Goal: Transaction & Acquisition: Subscribe to service/newsletter

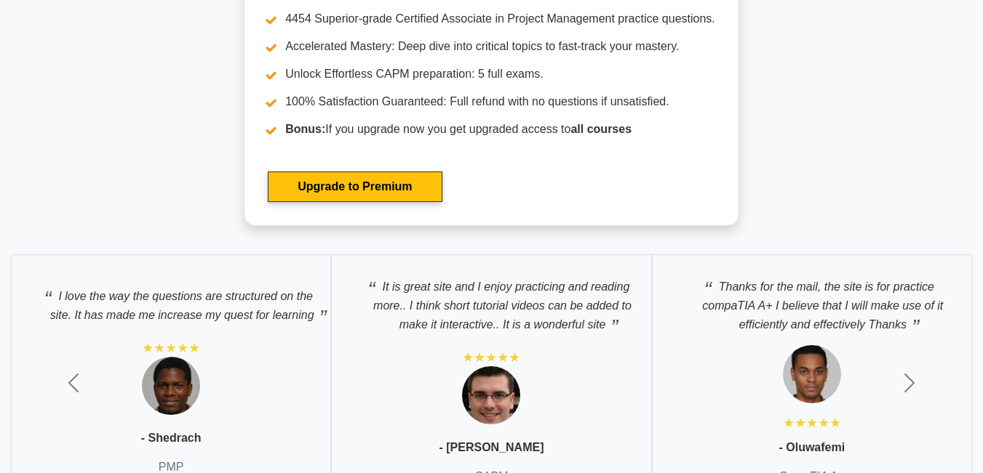
scroll to position [4454, 0]
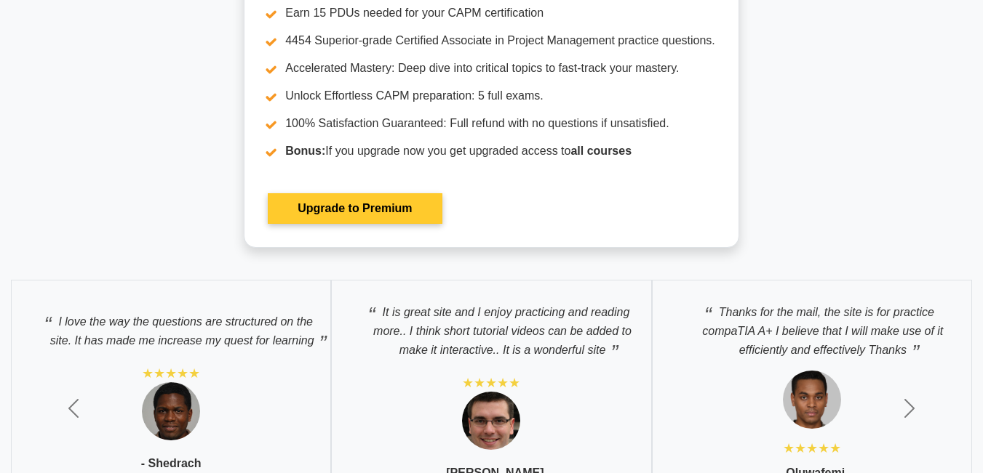
click at [351, 217] on link "Upgrade to Premium" at bounding box center [355, 208] width 174 height 31
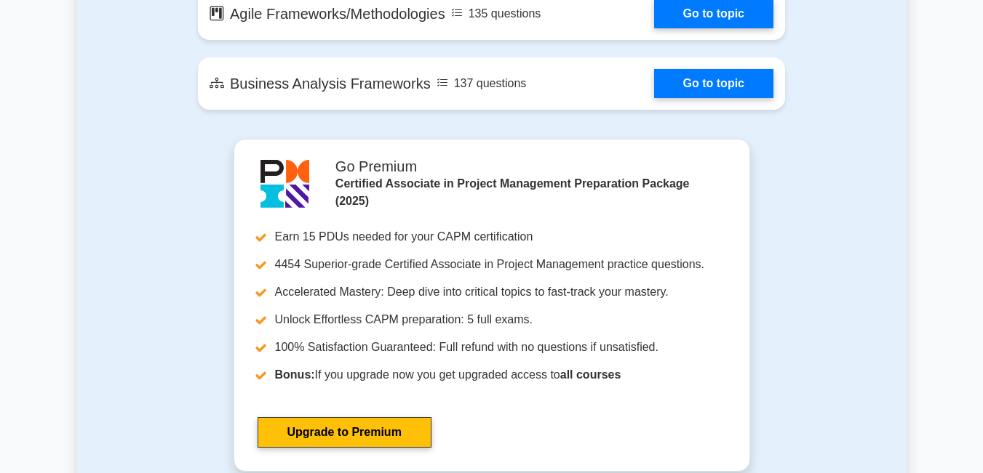
scroll to position [3205, 0]
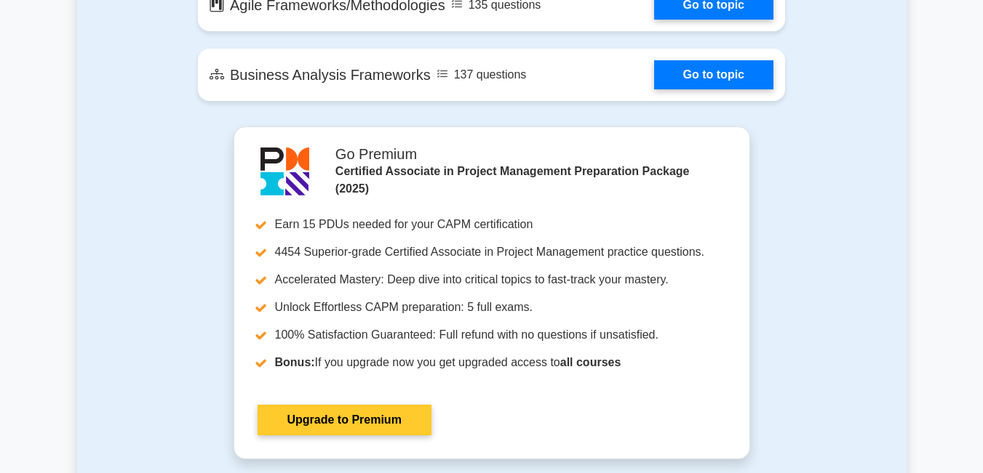
click at [383, 412] on link "Upgrade to Premium" at bounding box center [344, 420] width 174 height 31
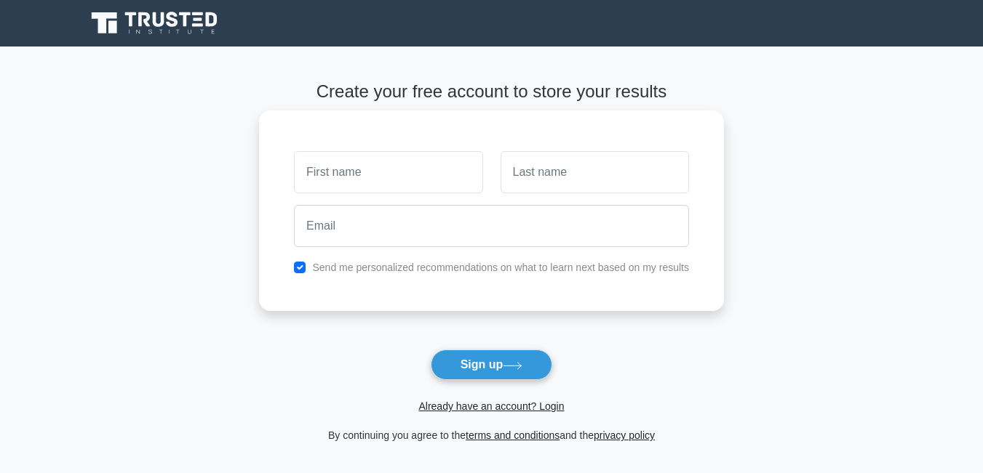
click at [408, 178] on input "text" at bounding box center [388, 172] width 188 height 42
type input "Patricia"
click at [556, 173] on input "text" at bounding box center [594, 172] width 188 height 42
type input "Morarita"
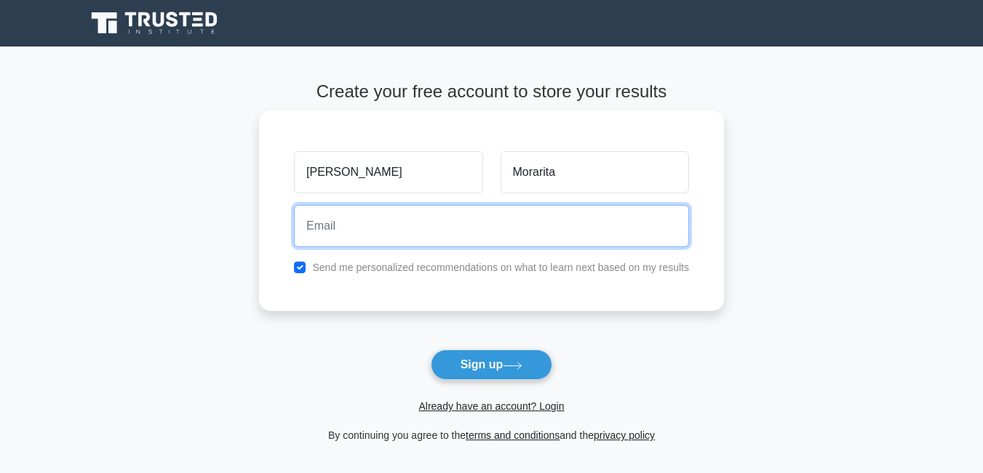
click at [503, 220] on input "email" at bounding box center [491, 226] width 395 height 42
type input "patriciamorarita9@gmail.com"
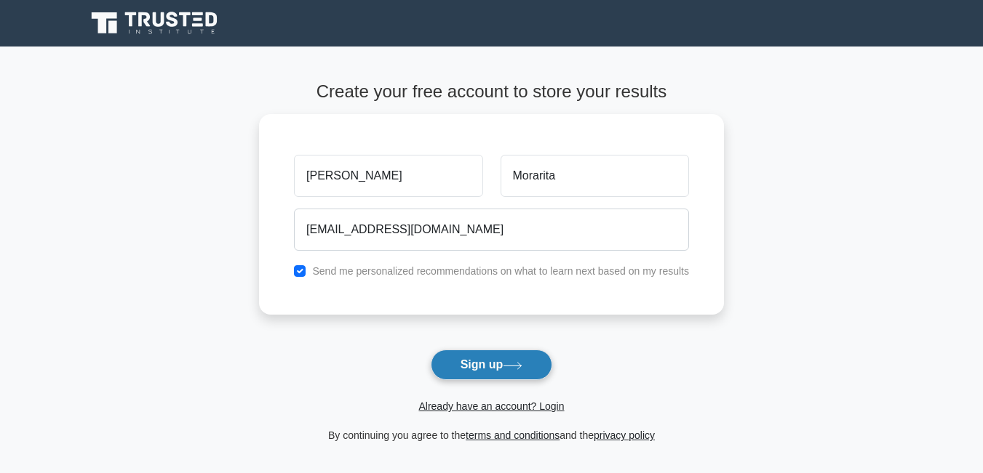
click at [499, 377] on button "Sign up" at bounding box center [492, 365] width 122 height 31
